Goal: Browse casually: Explore the website without a specific task or goal

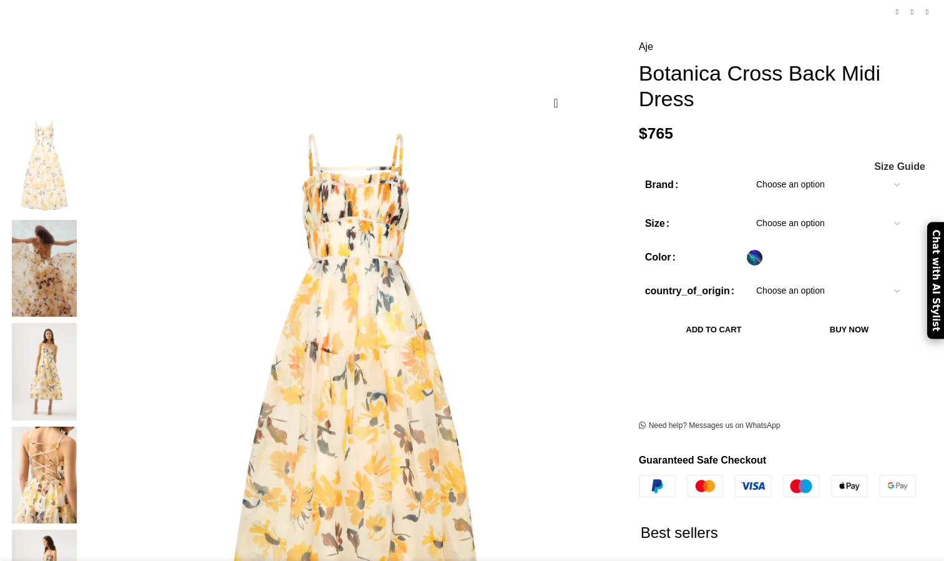
scroll to position [172, 0]
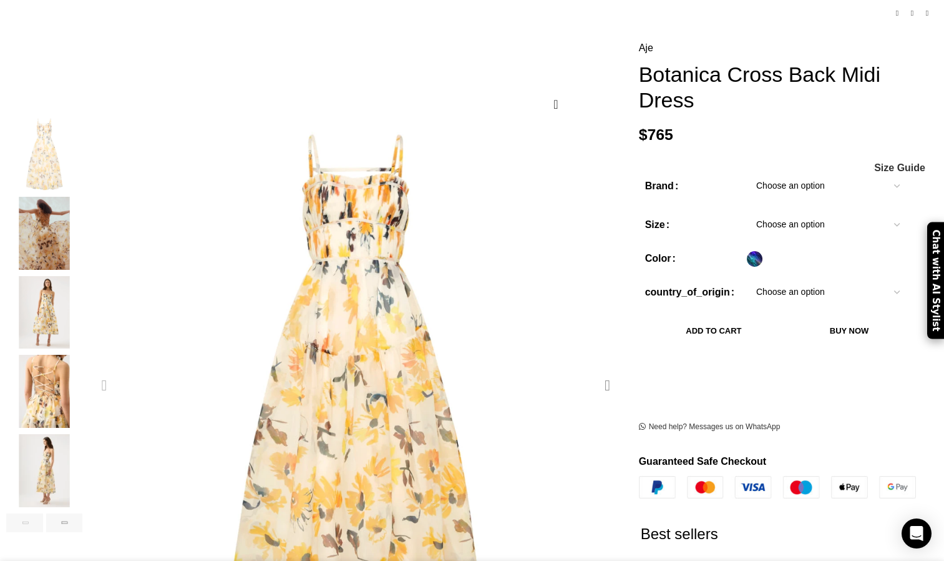
click at [592, 370] on div "Next slide" at bounding box center [607, 385] width 31 height 31
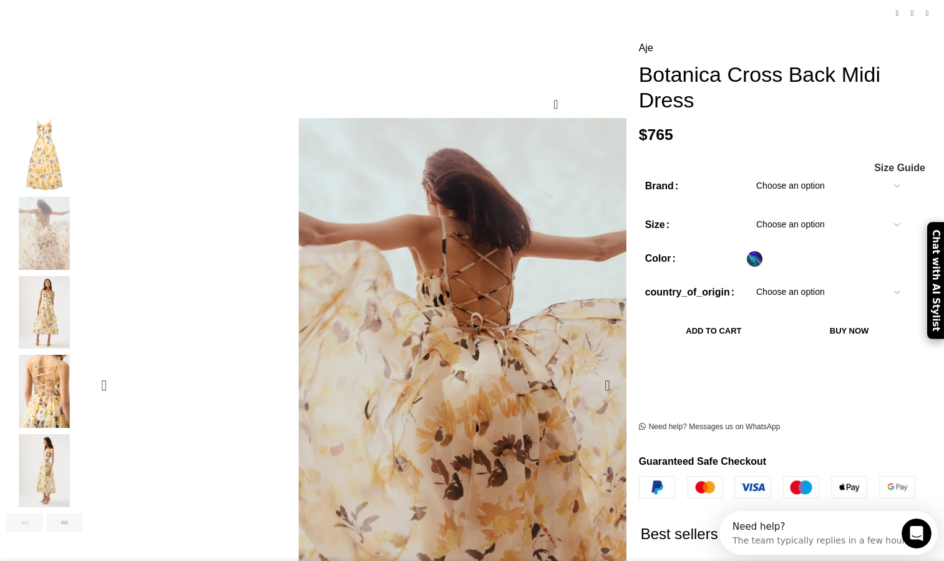
scroll to position [0, 0]
click at [592, 370] on div "Next slide" at bounding box center [607, 385] width 31 height 31
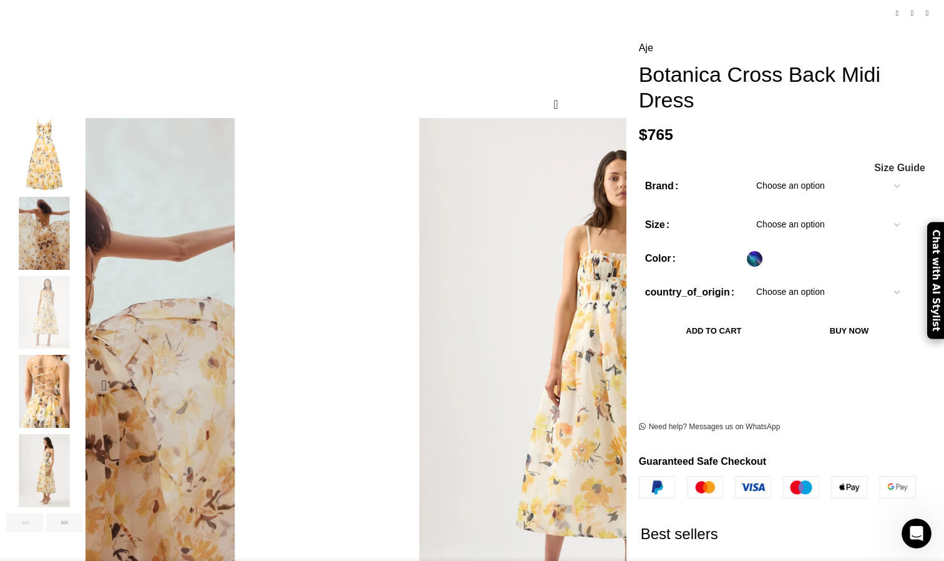
scroll to position [0, 263]
click at [592, 370] on div "Next slide" at bounding box center [607, 385] width 31 height 31
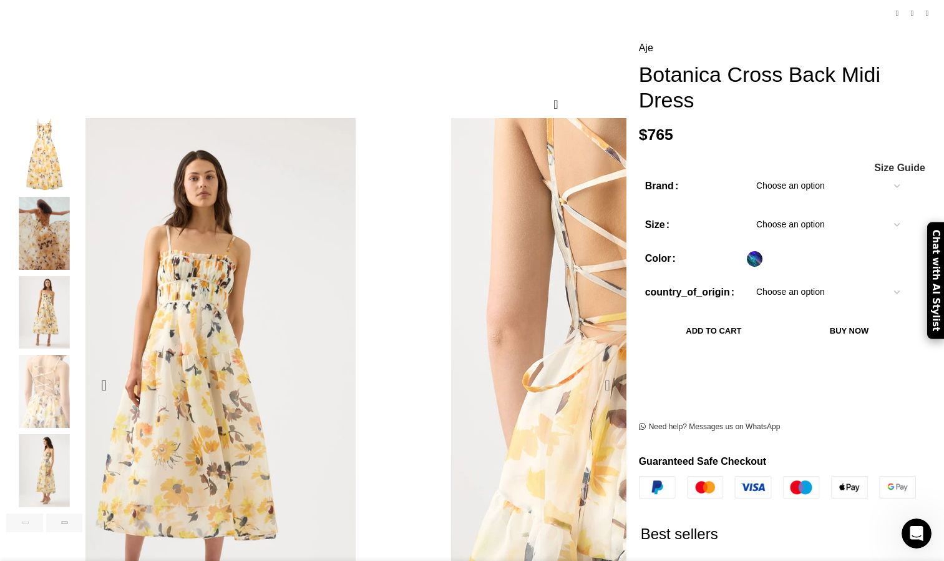
click at [592, 370] on div "Next slide" at bounding box center [607, 385] width 31 height 31
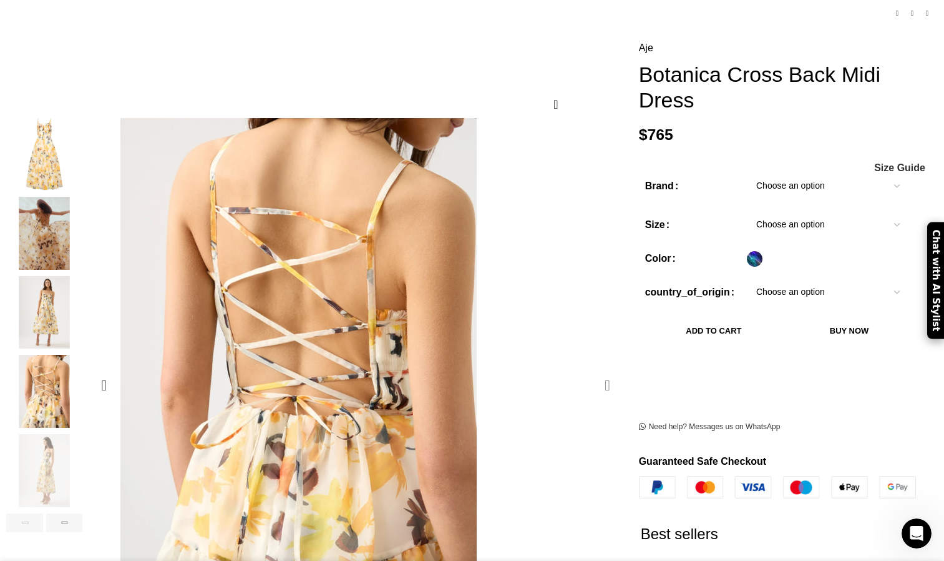
scroll to position [0, 395]
click at [592, 370] on div "Next slide" at bounding box center [607, 385] width 31 height 31
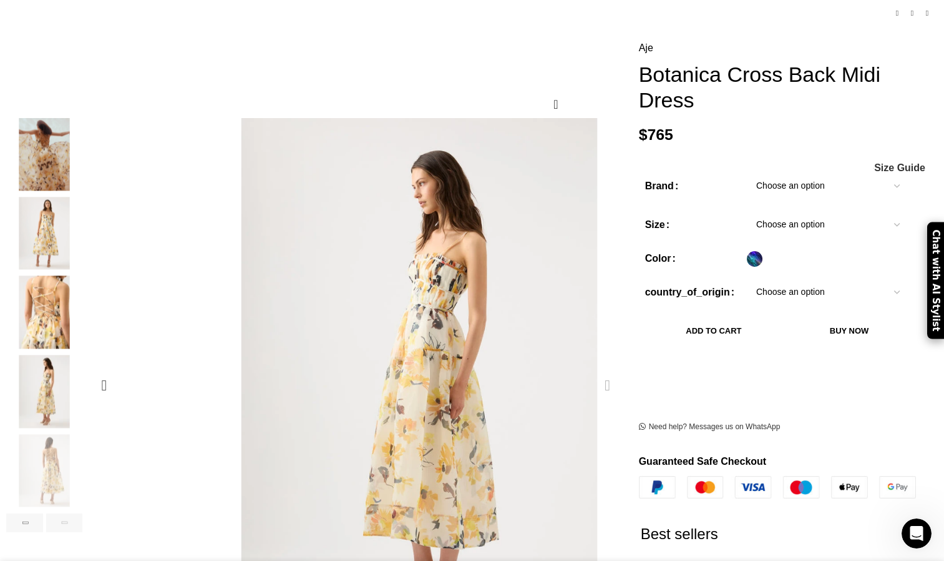
click at [592, 370] on div "Next slide" at bounding box center [607, 385] width 31 height 31
click at [120, 370] on div "Previous slide" at bounding box center [104, 385] width 31 height 31
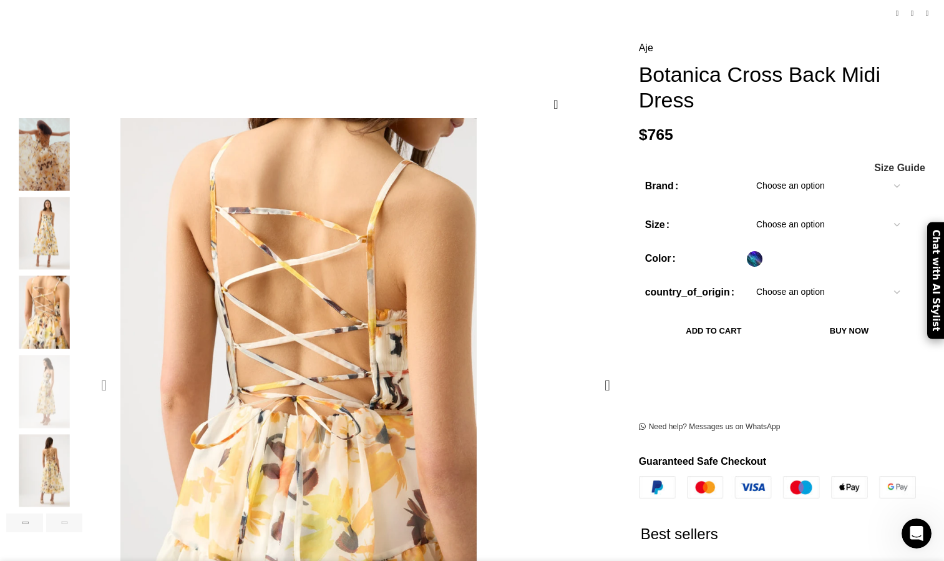
click at [120, 370] on div "Previous slide" at bounding box center [104, 385] width 31 height 31
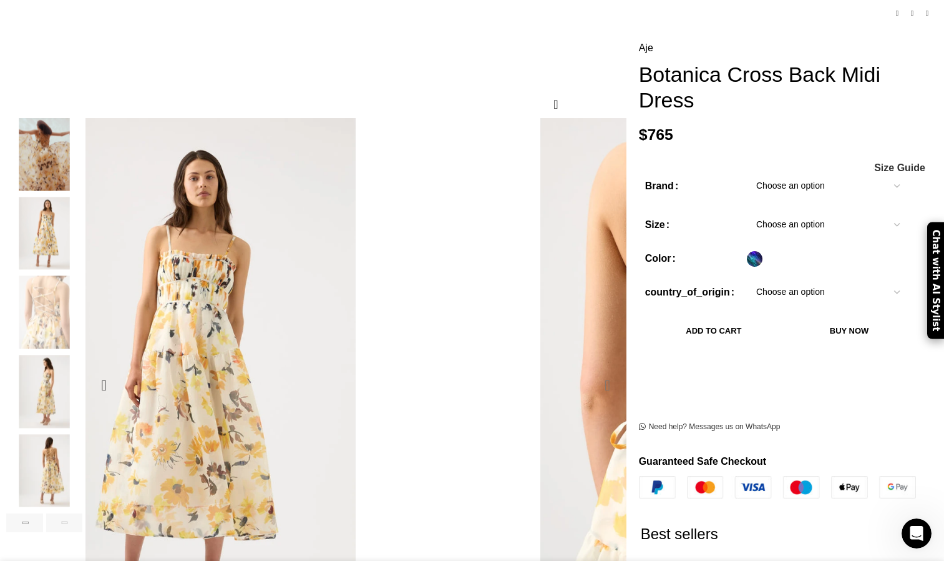
click at [592, 370] on div "Next slide" at bounding box center [607, 385] width 31 height 31
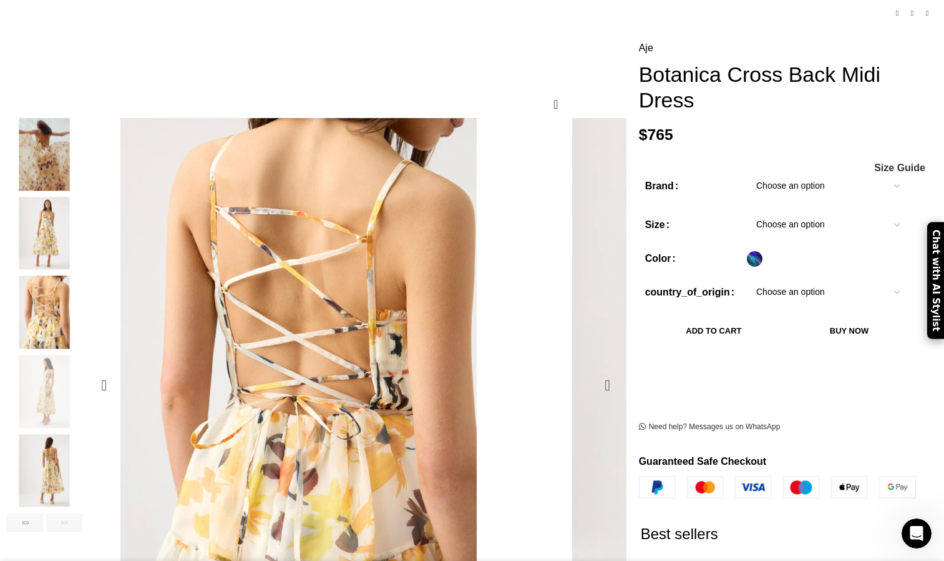
scroll to position [0, 526]
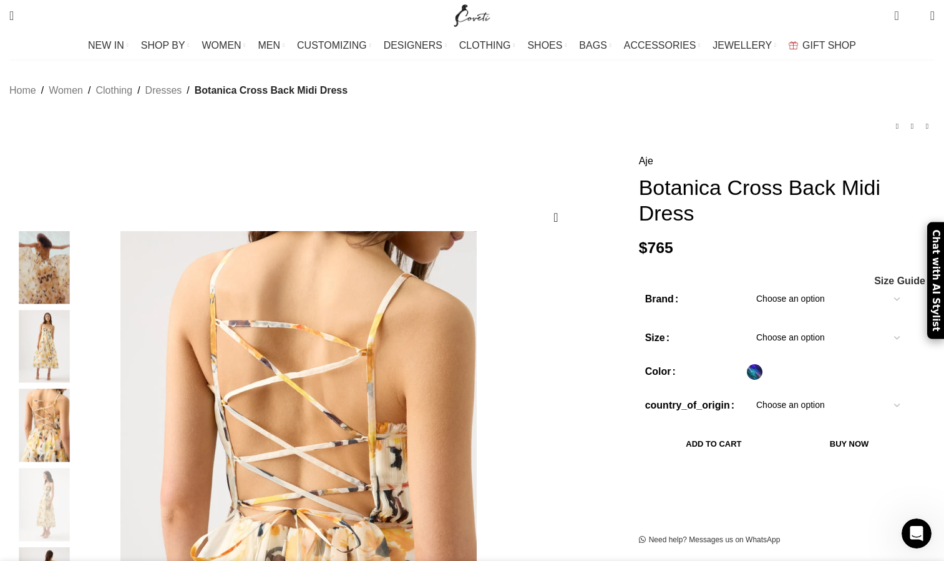
scroll to position [0, 1183]
